Goal: Information Seeking & Learning: Learn about a topic

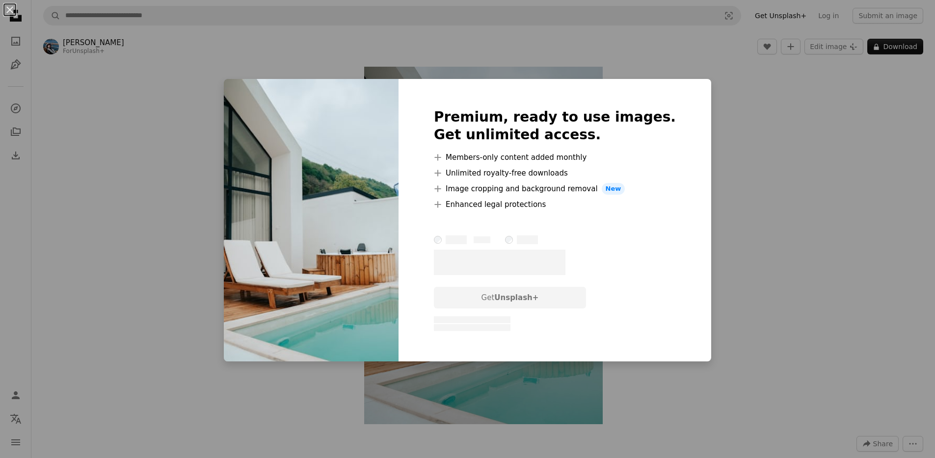
scroll to position [241, 0]
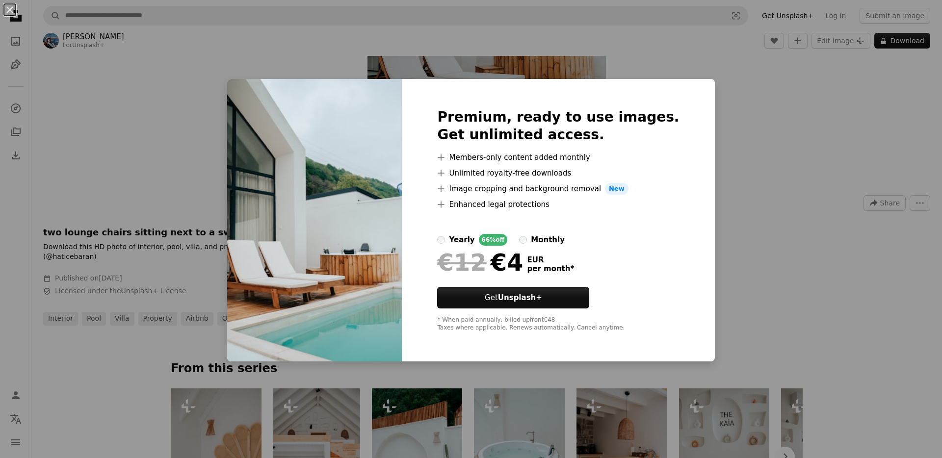
click at [796, 121] on div "An X shape Premium, ready to use images. Get unlimited access. A plus sign Memb…" at bounding box center [471, 229] width 942 height 458
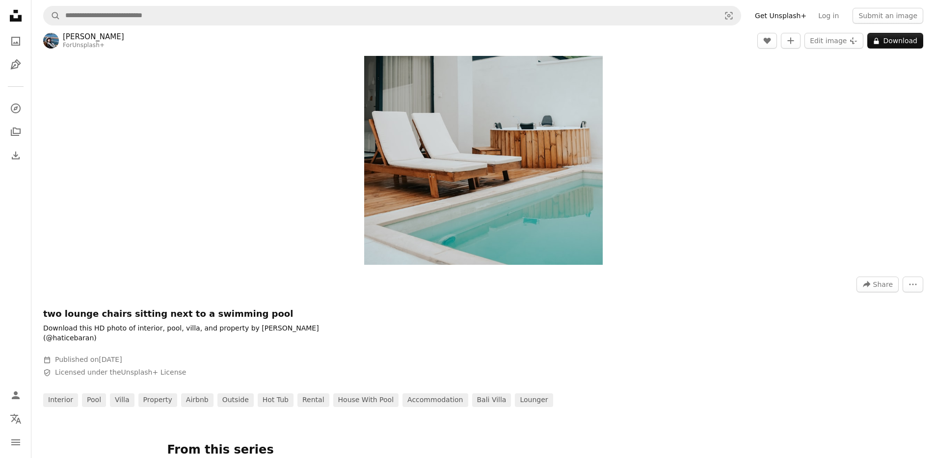
scroll to position [158, 0]
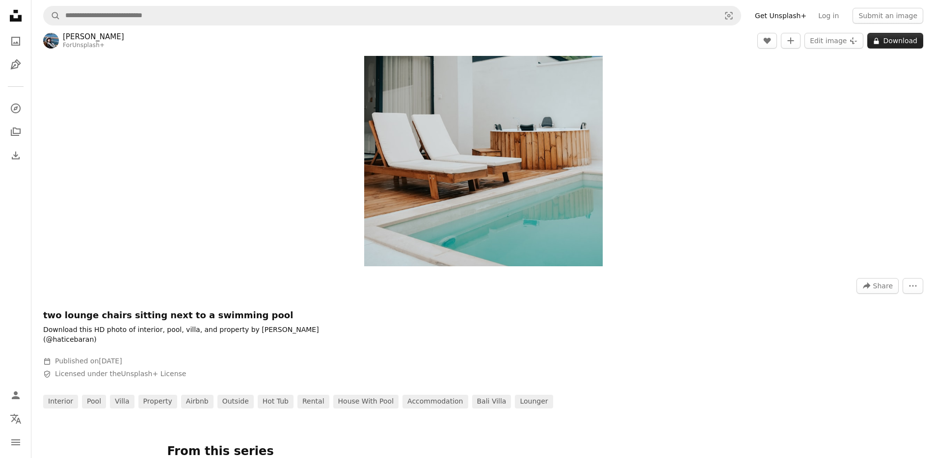
click at [896, 45] on button "A lock Download" at bounding box center [895, 41] width 56 height 16
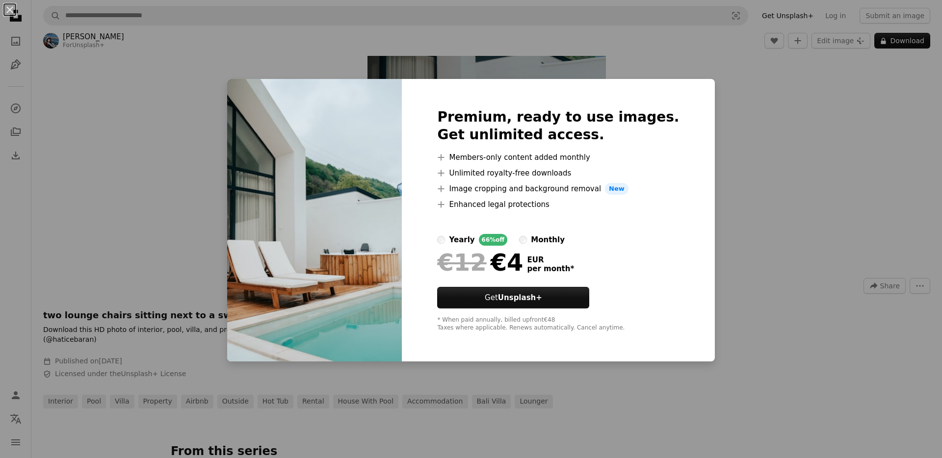
click at [867, 132] on div "An X shape Premium, ready to use images. Get unlimited access. A plus sign Memb…" at bounding box center [471, 229] width 942 height 458
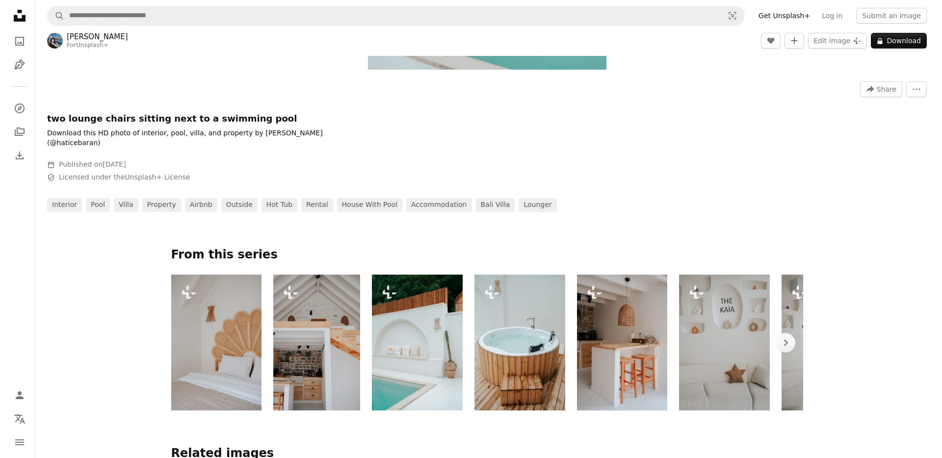
scroll to position [355, 0]
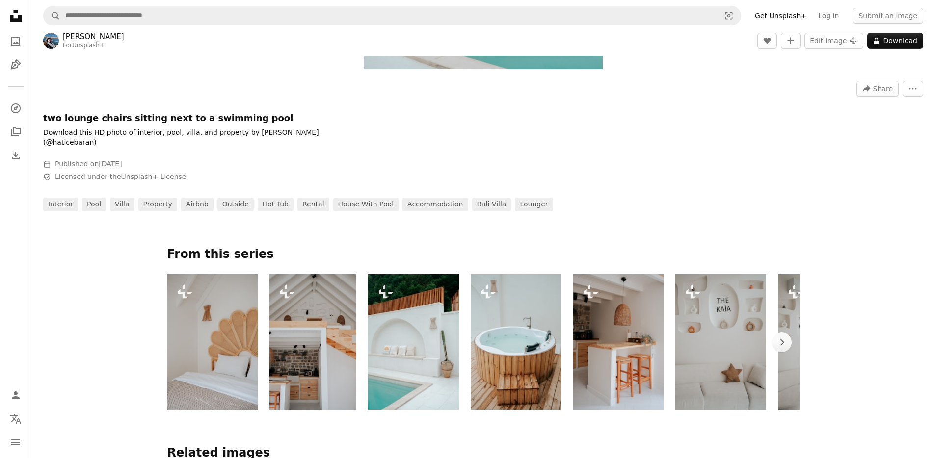
click at [522, 353] on img at bounding box center [515, 342] width 91 height 136
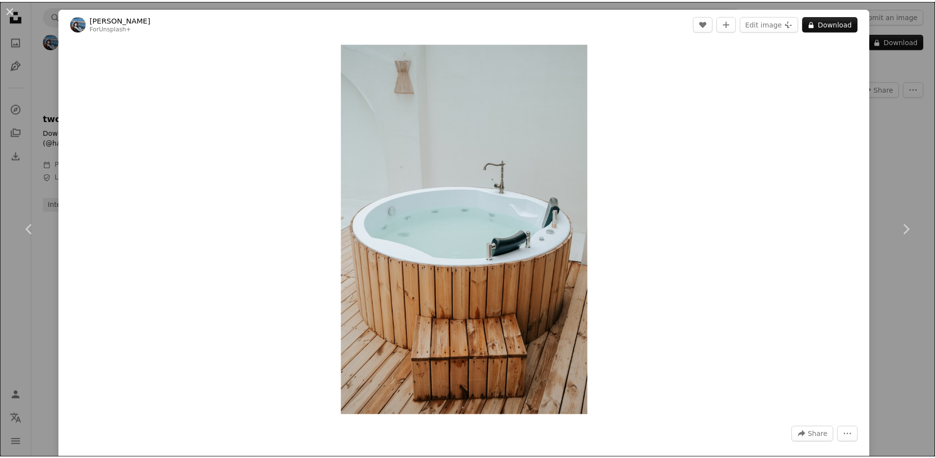
scroll to position [401, 0]
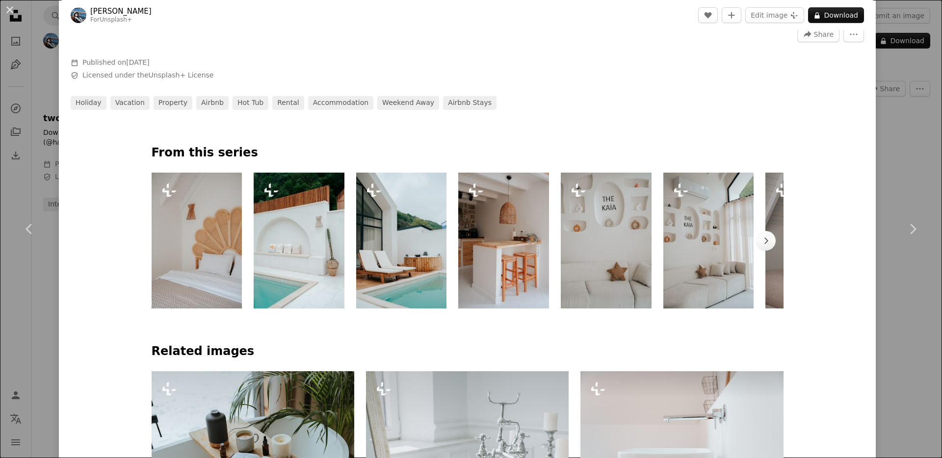
click at [912, 152] on div "An X shape Chevron left Chevron right [PERSON_NAME] For Unsplash+ A heart A plu…" at bounding box center [471, 229] width 942 height 458
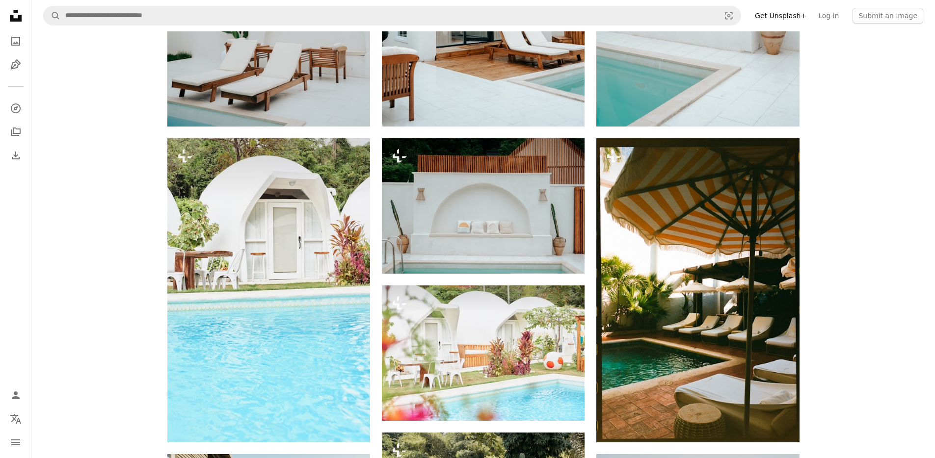
click at [901, 155] on div "[PERSON_NAME] For Unsplash+ A heart A plus sign Edit image Plus sign for Unspla…" at bounding box center [482, 210] width 903 height 2368
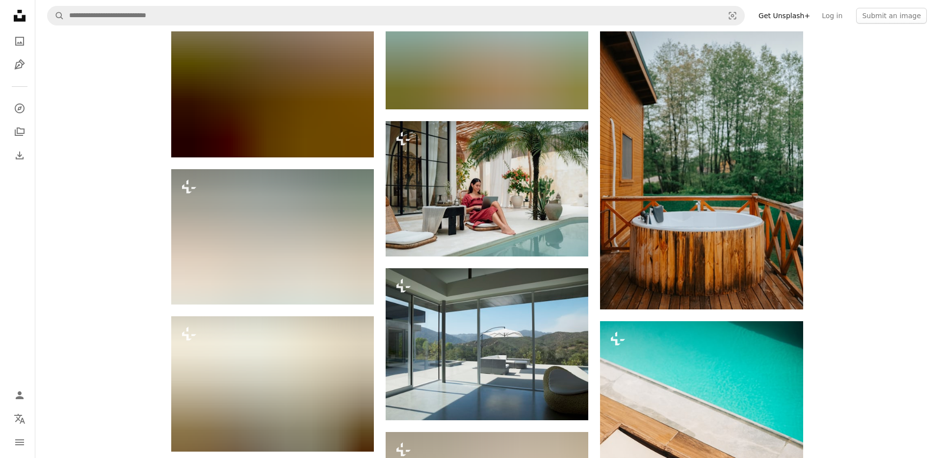
scroll to position [4108, 0]
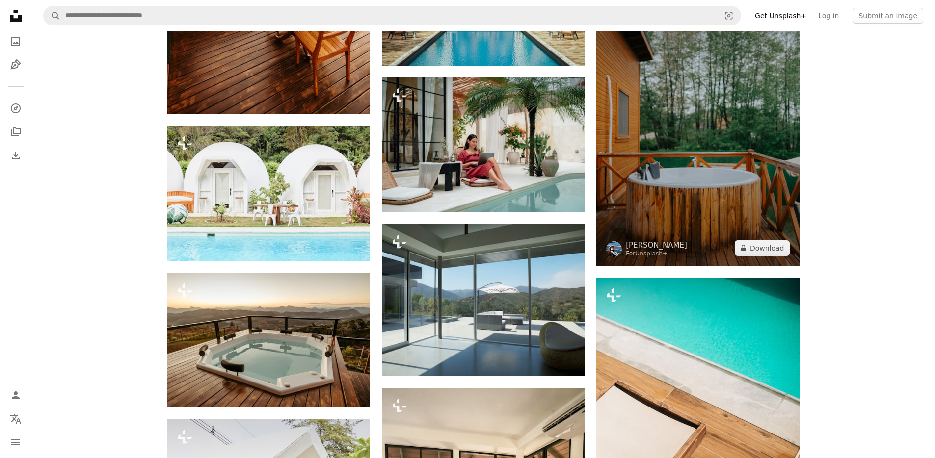
click at [778, 123] on img at bounding box center [697, 114] width 203 height 304
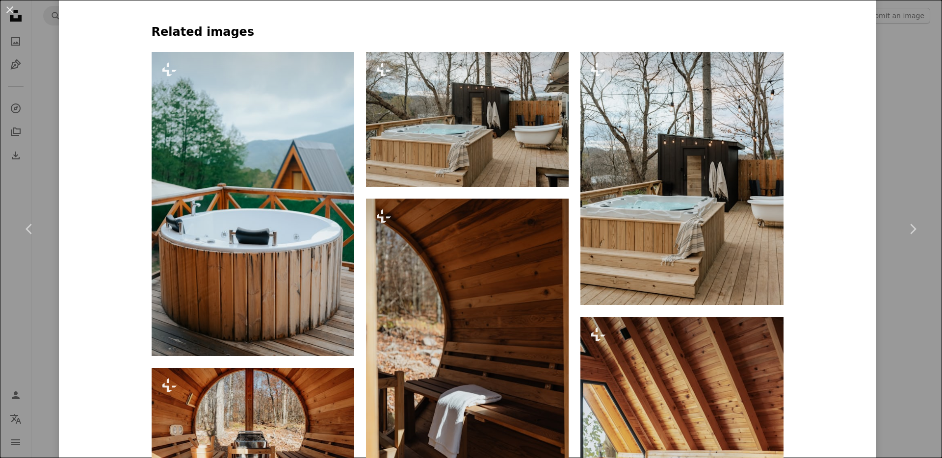
scroll to position [712, 0]
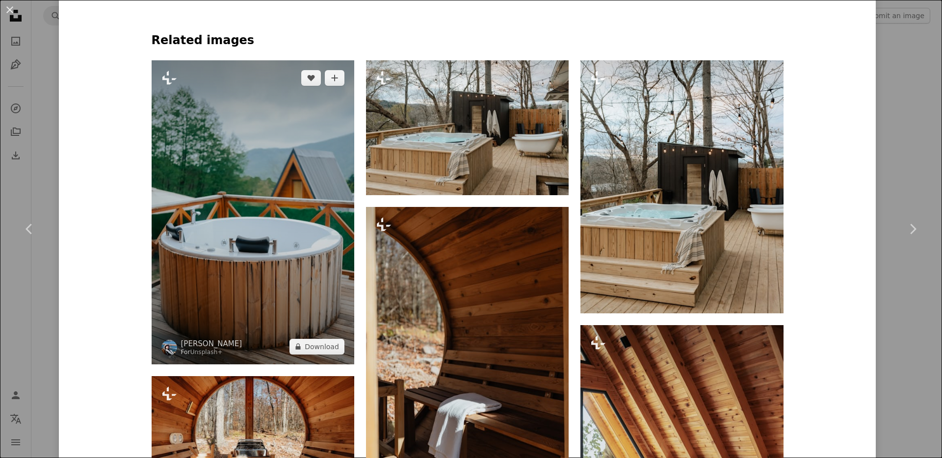
click at [250, 209] on img at bounding box center [253, 212] width 203 height 304
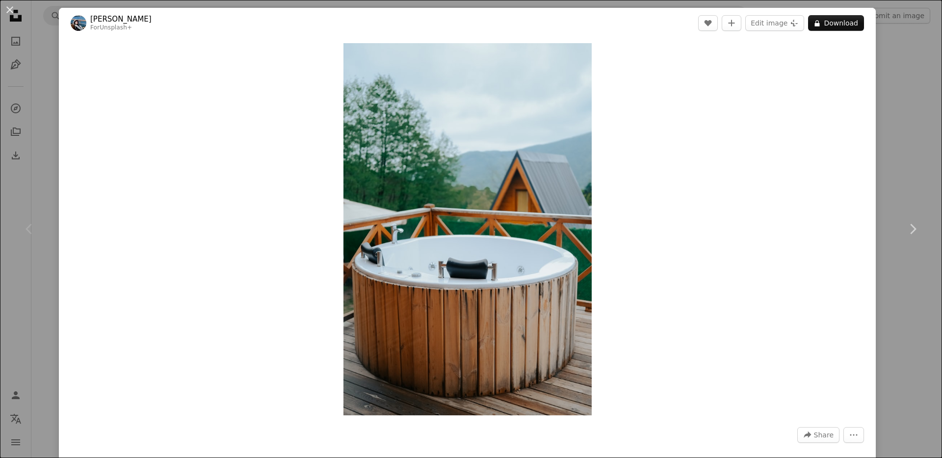
click at [889, 174] on div "An X shape Chevron left Chevron right [PERSON_NAME] For Unsplash+ A heart A plu…" at bounding box center [471, 229] width 942 height 458
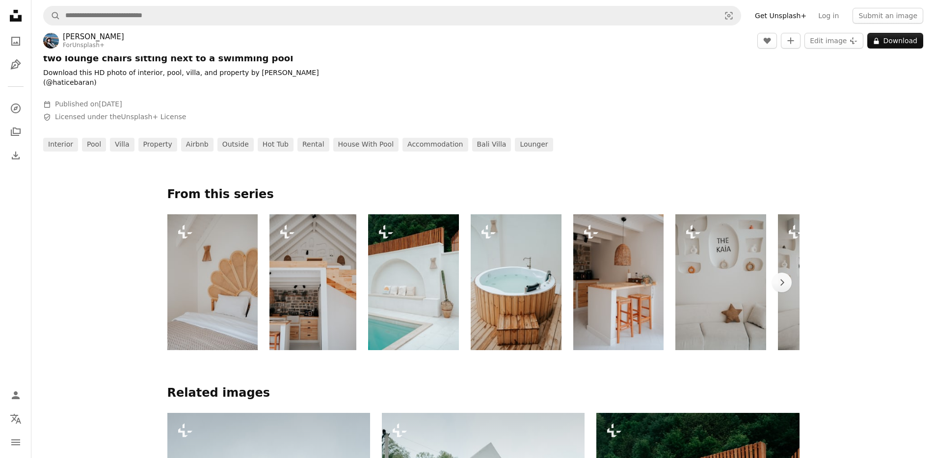
scroll to position [491, 0]
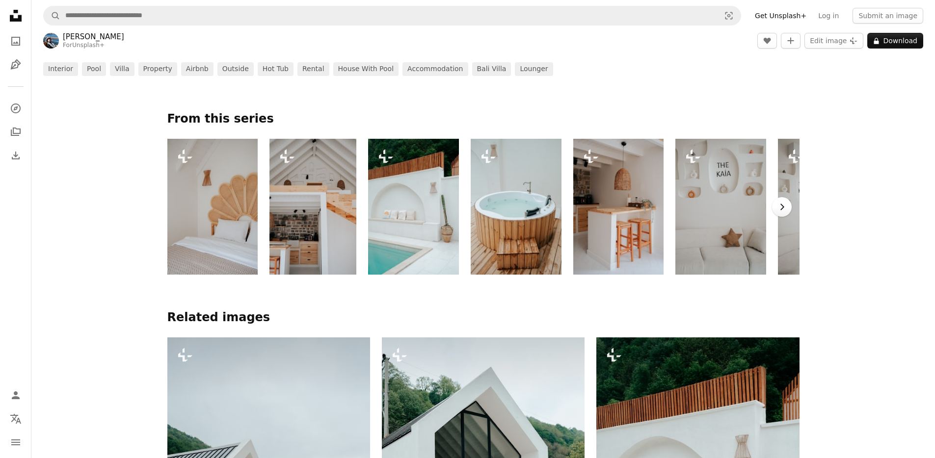
click at [782, 204] on icon "button" at bounding box center [782, 207] width 4 height 6
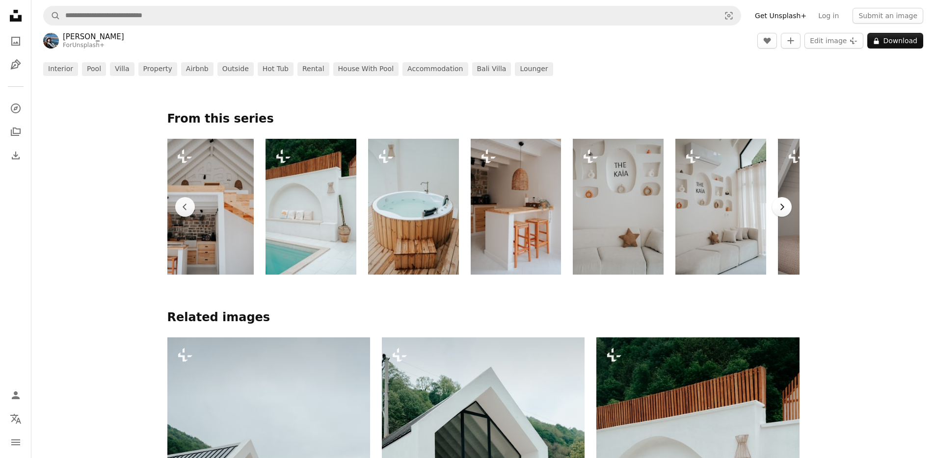
click at [782, 204] on icon "button" at bounding box center [782, 207] width 4 height 6
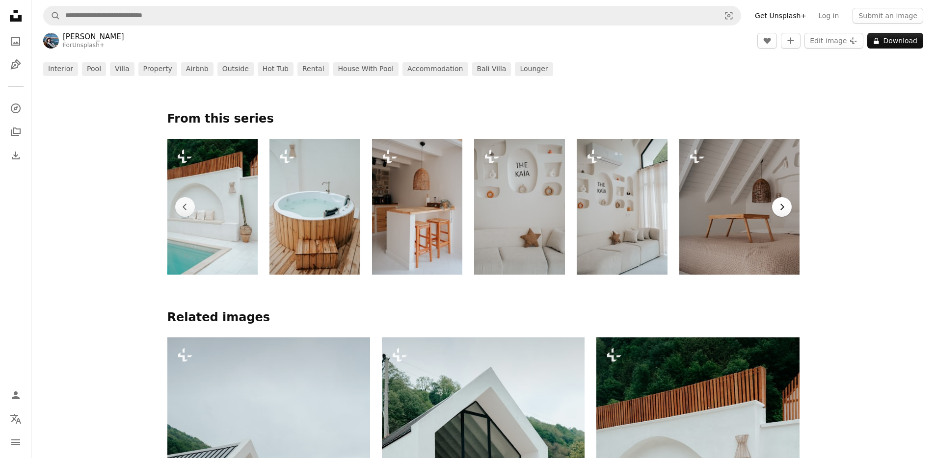
click at [782, 204] on icon "button" at bounding box center [782, 207] width 4 height 6
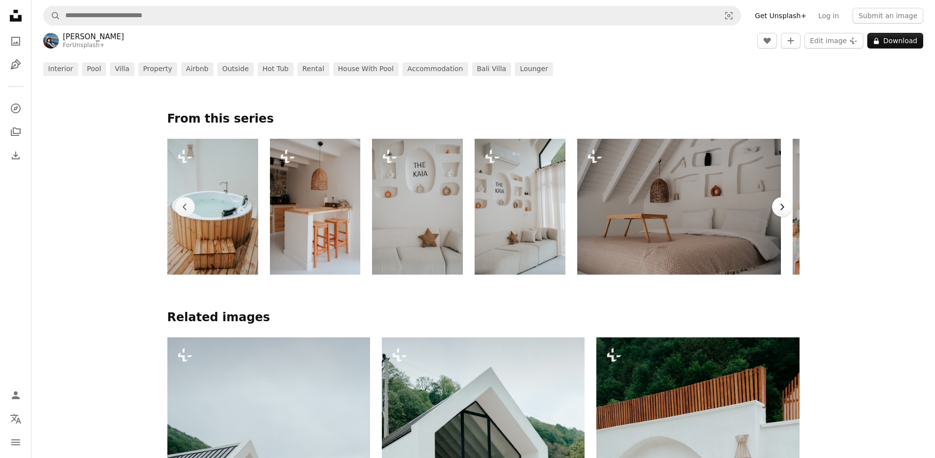
click at [782, 204] on icon "button" at bounding box center [782, 207] width 4 height 6
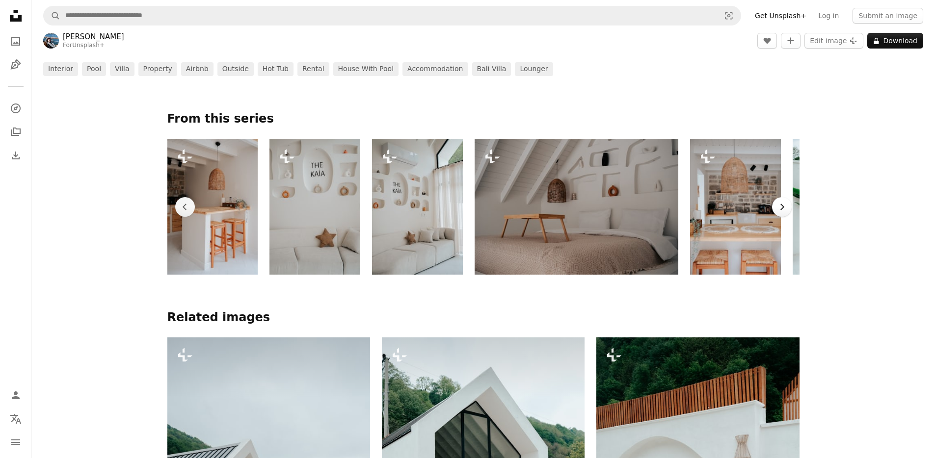
click at [782, 204] on icon "button" at bounding box center [782, 207] width 4 height 6
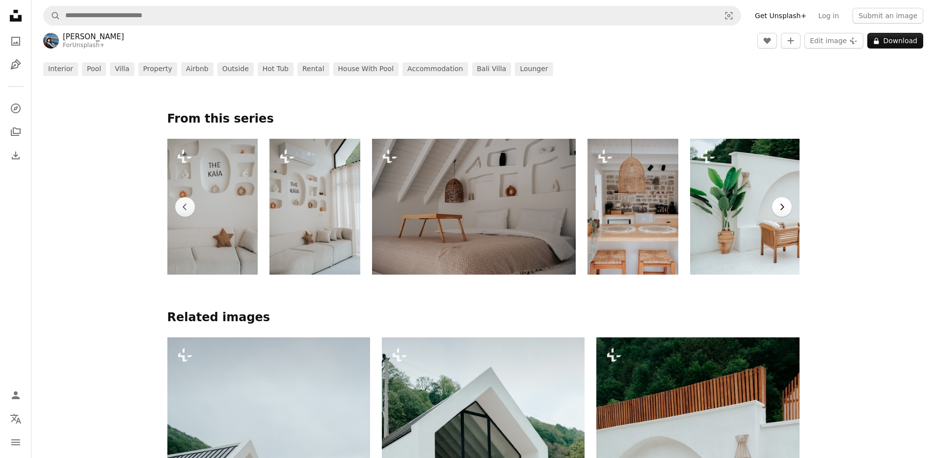
click at [782, 204] on icon "button" at bounding box center [782, 207] width 4 height 6
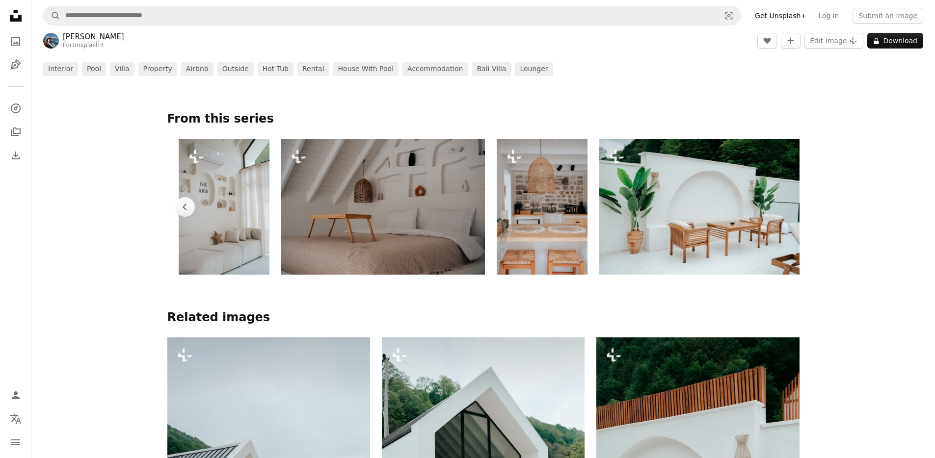
scroll to position [0, 602]
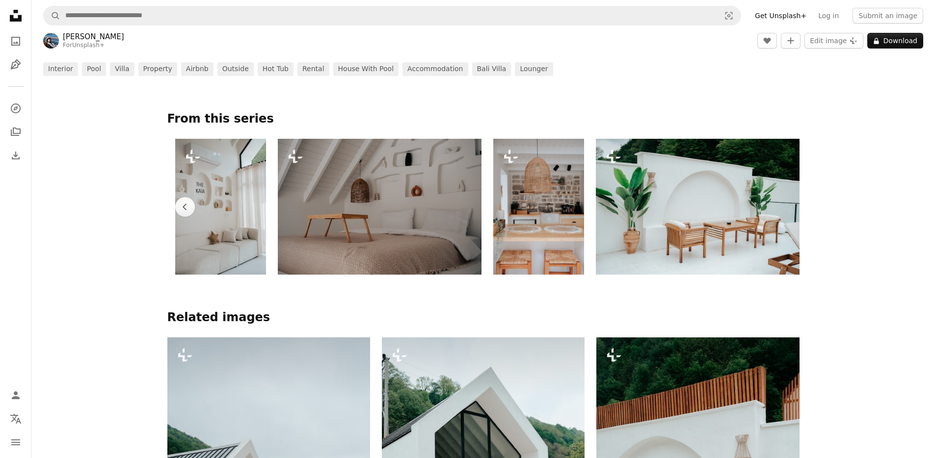
click at [782, 197] on img at bounding box center [698, 207] width 204 height 136
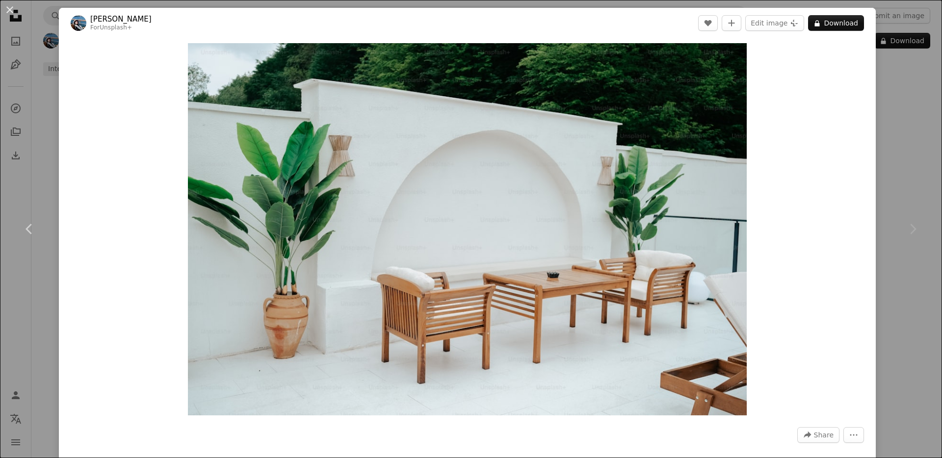
click at [886, 184] on div "Chevron right" at bounding box center [912, 229] width 59 height 94
click at [12, 12] on button "An X shape" at bounding box center [10, 10] width 12 height 12
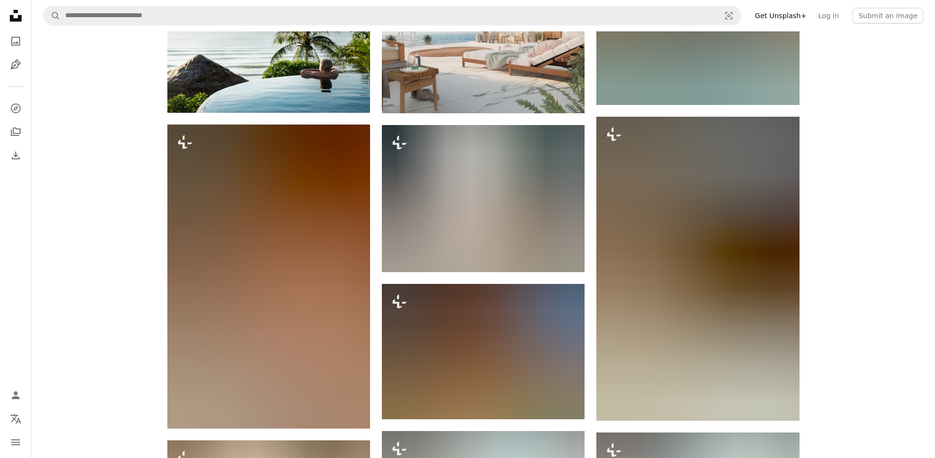
scroll to position [3177, 0]
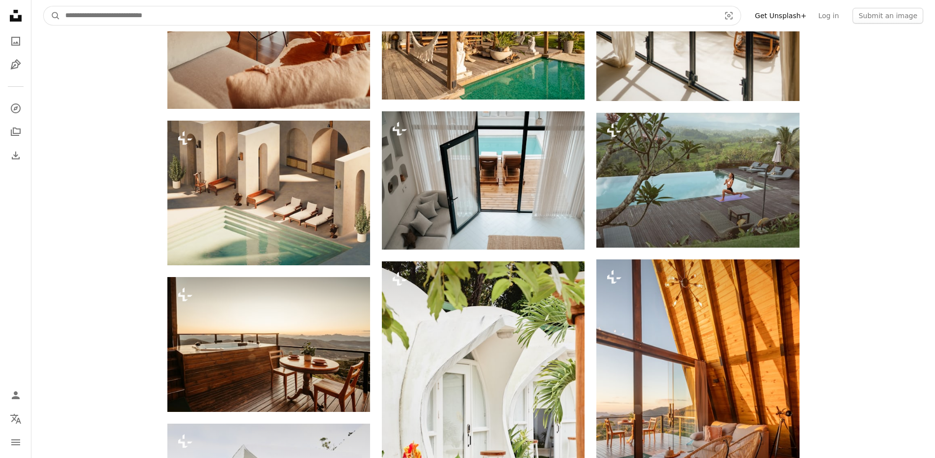
click at [289, 15] on input "Find visuals sitewide" at bounding box center [388, 15] width 656 height 19
type input "*******"
click at [44, 6] on button "A magnifying glass" at bounding box center [52, 15] width 17 height 19
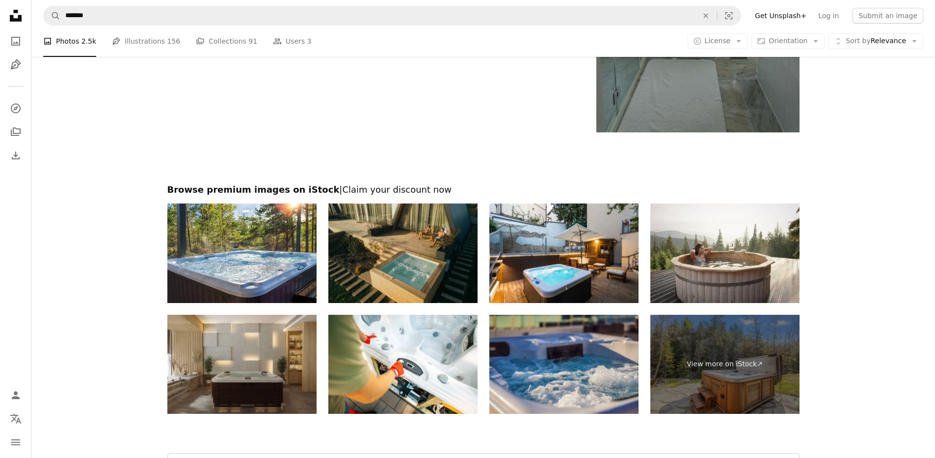
scroll to position [1945, 0]
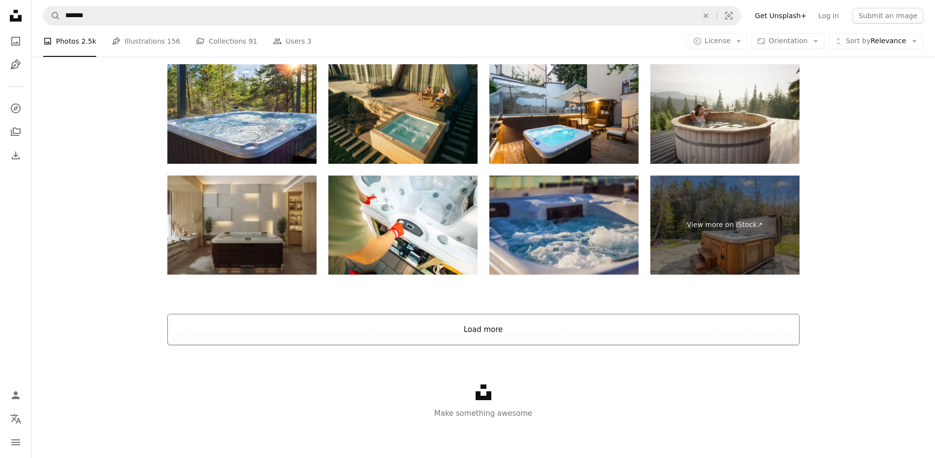
click at [476, 332] on button "Load more" at bounding box center [483, 329] width 632 height 31
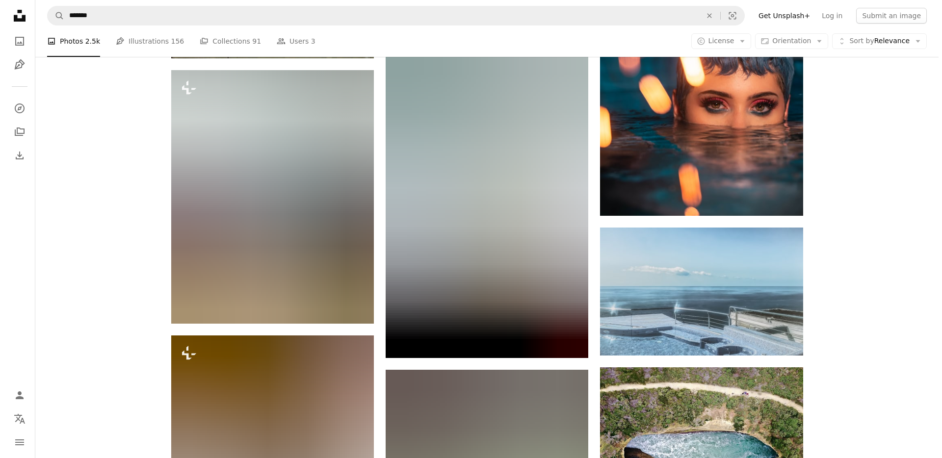
scroll to position [8002, 0]
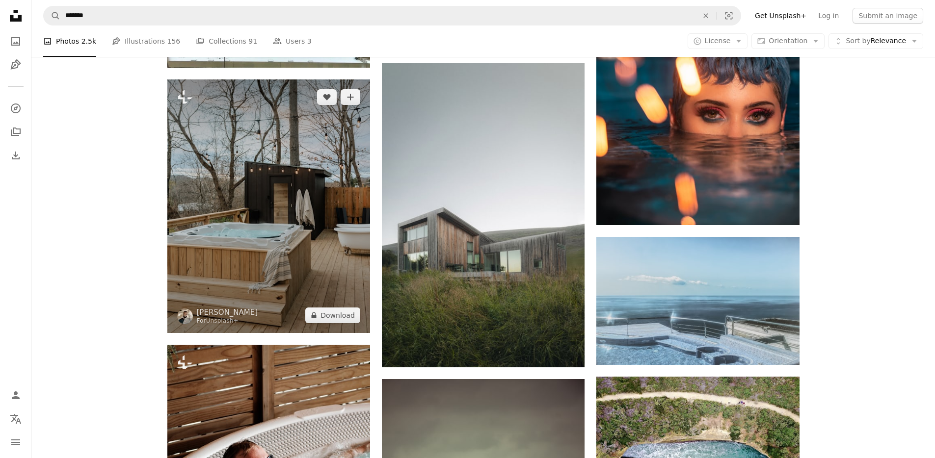
click at [271, 225] on img at bounding box center [268, 206] width 203 height 254
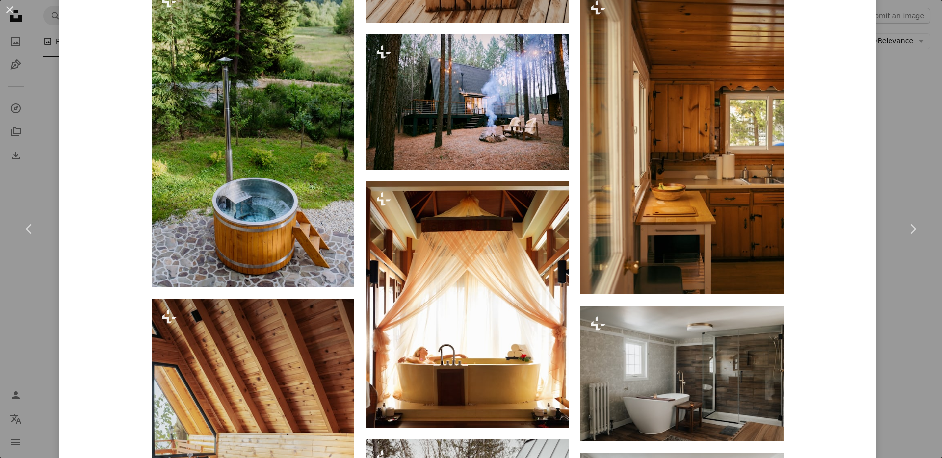
scroll to position [2514, 0]
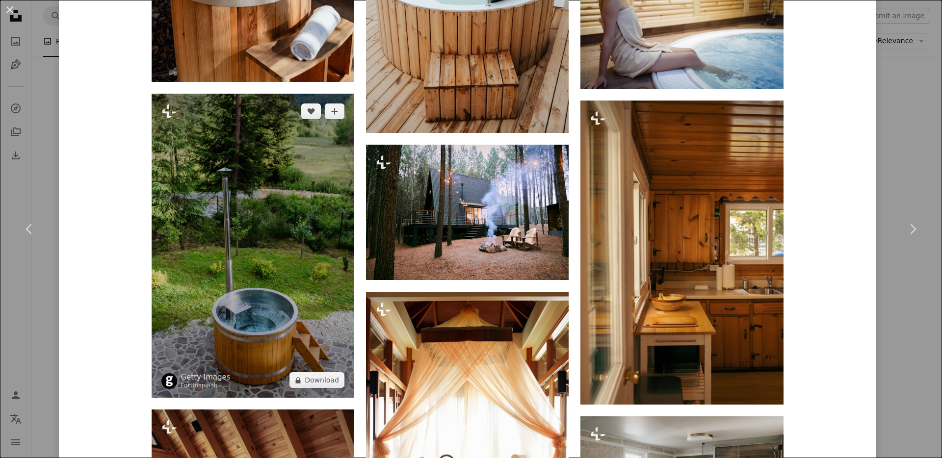
click at [308, 233] on img at bounding box center [253, 246] width 203 height 304
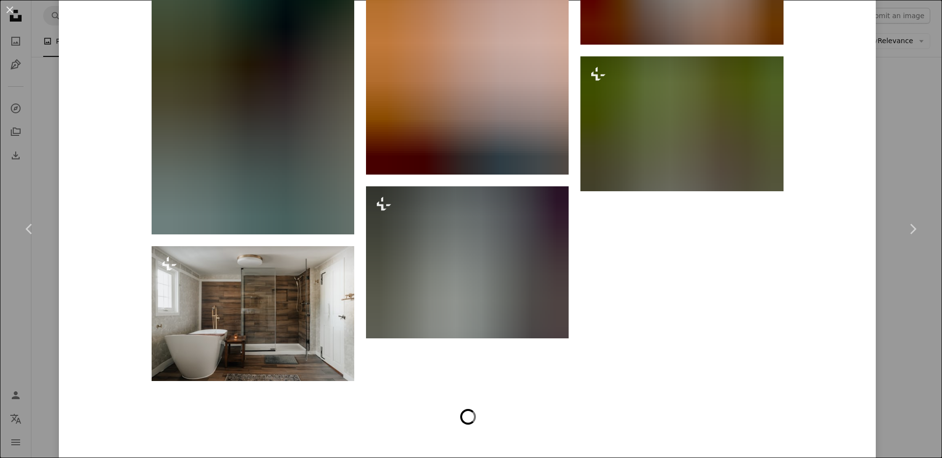
scroll to position [13315, 0]
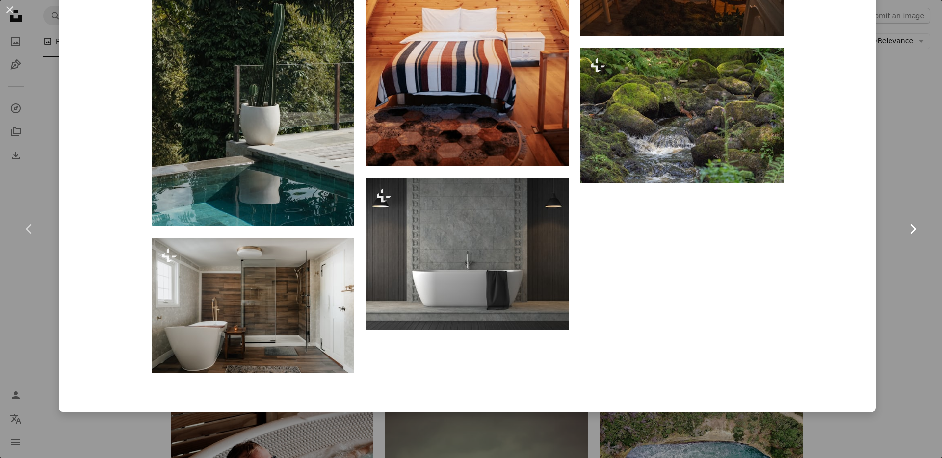
click at [883, 268] on link "Chevron right" at bounding box center [912, 229] width 59 height 94
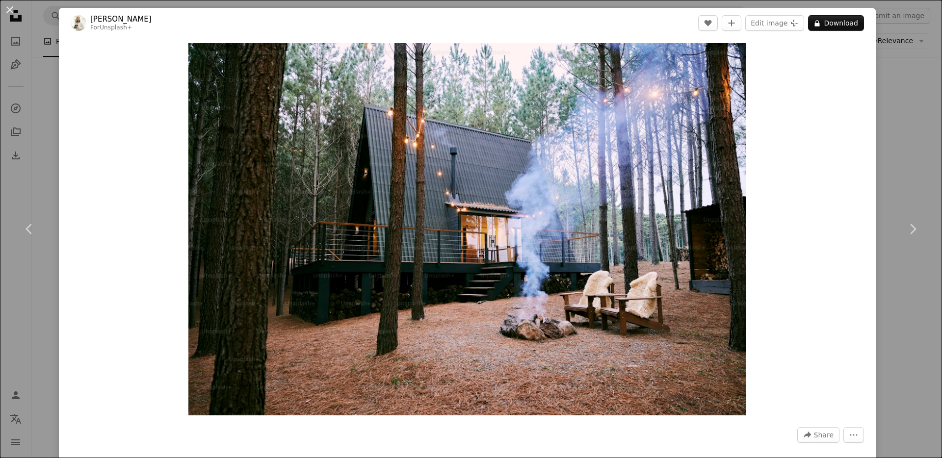
click at [896, 73] on div "An X shape Chevron left Chevron right [PERSON_NAME] For Unsplash+ A heart A plu…" at bounding box center [471, 229] width 942 height 458
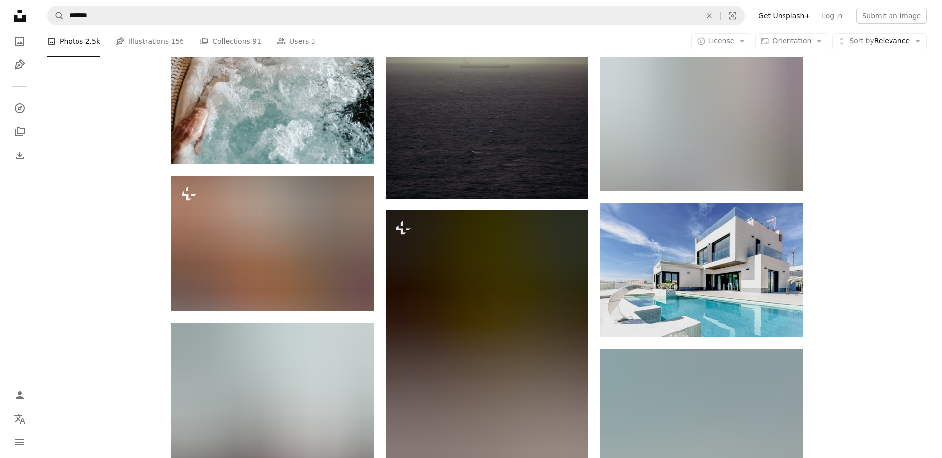
scroll to position [8569, 0]
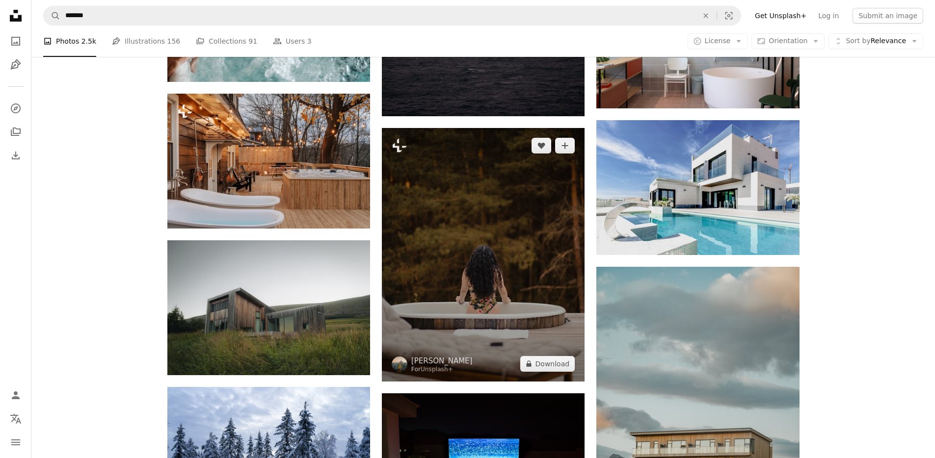
click at [486, 179] on img at bounding box center [483, 255] width 203 height 254
